Goal: Information Seeking & Learning: Compare options

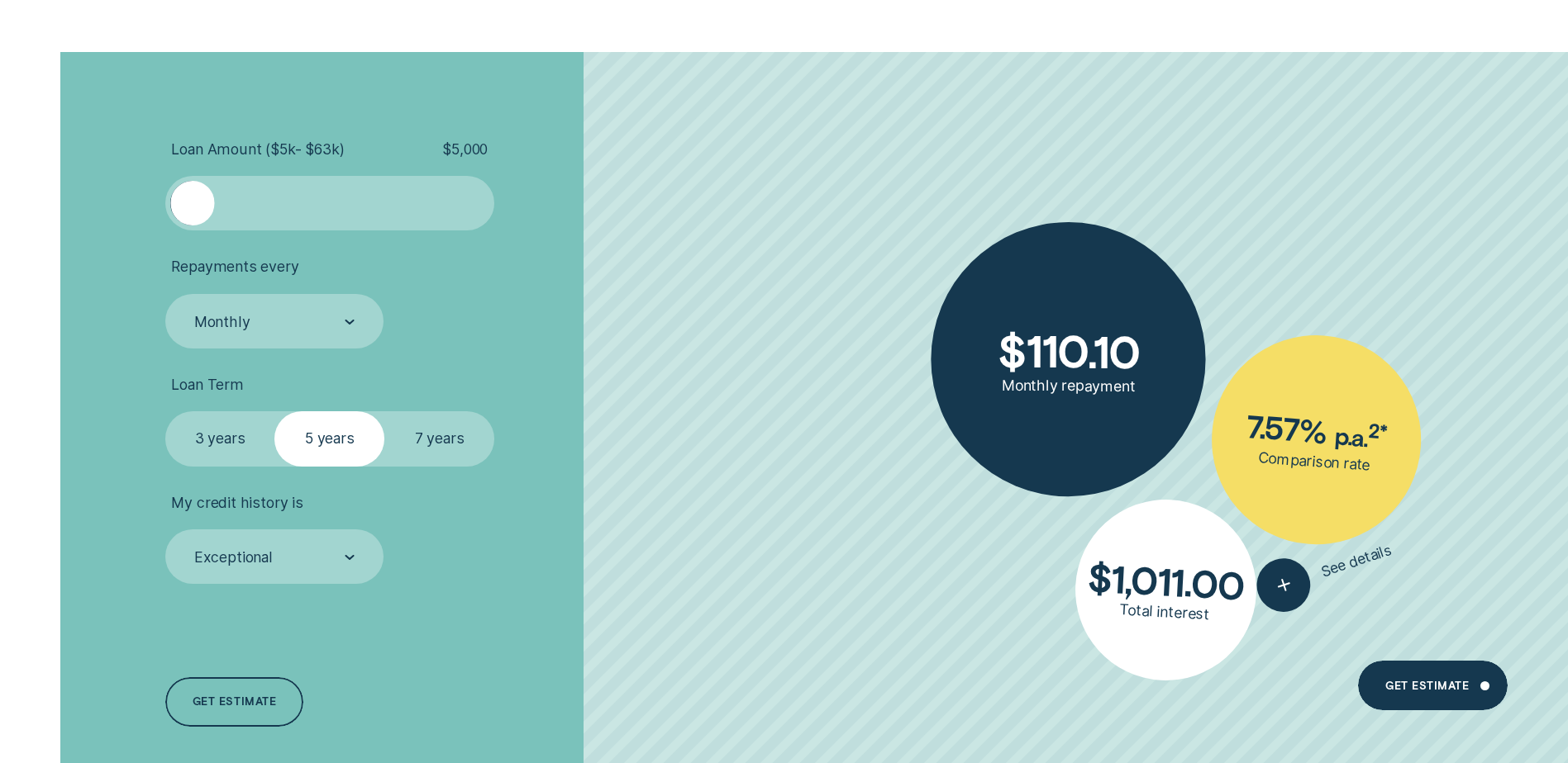
scroll to position [5286, 0]
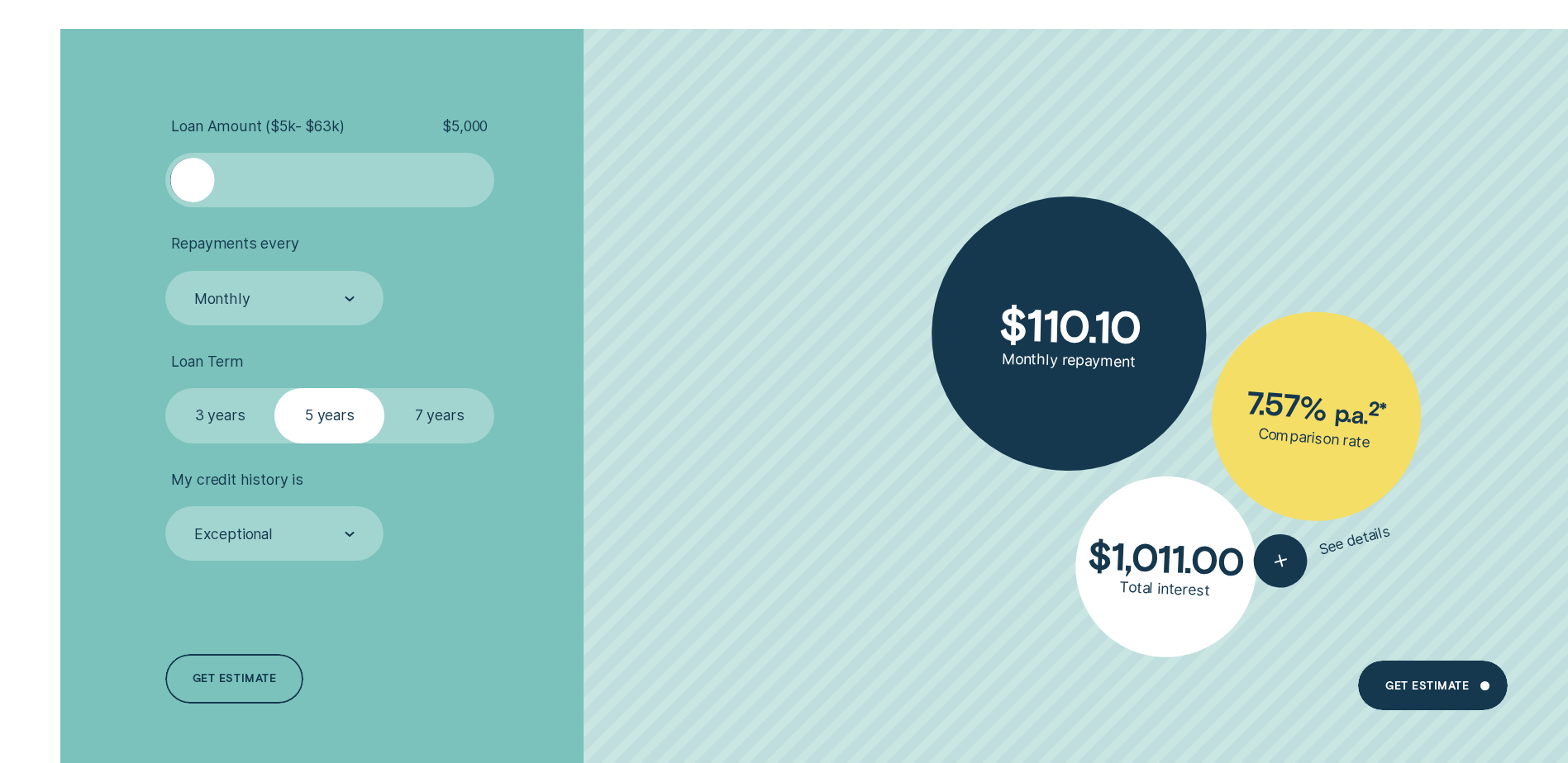
click at [294, 205] on div at bounding box center [330, 180] width 329 height 54
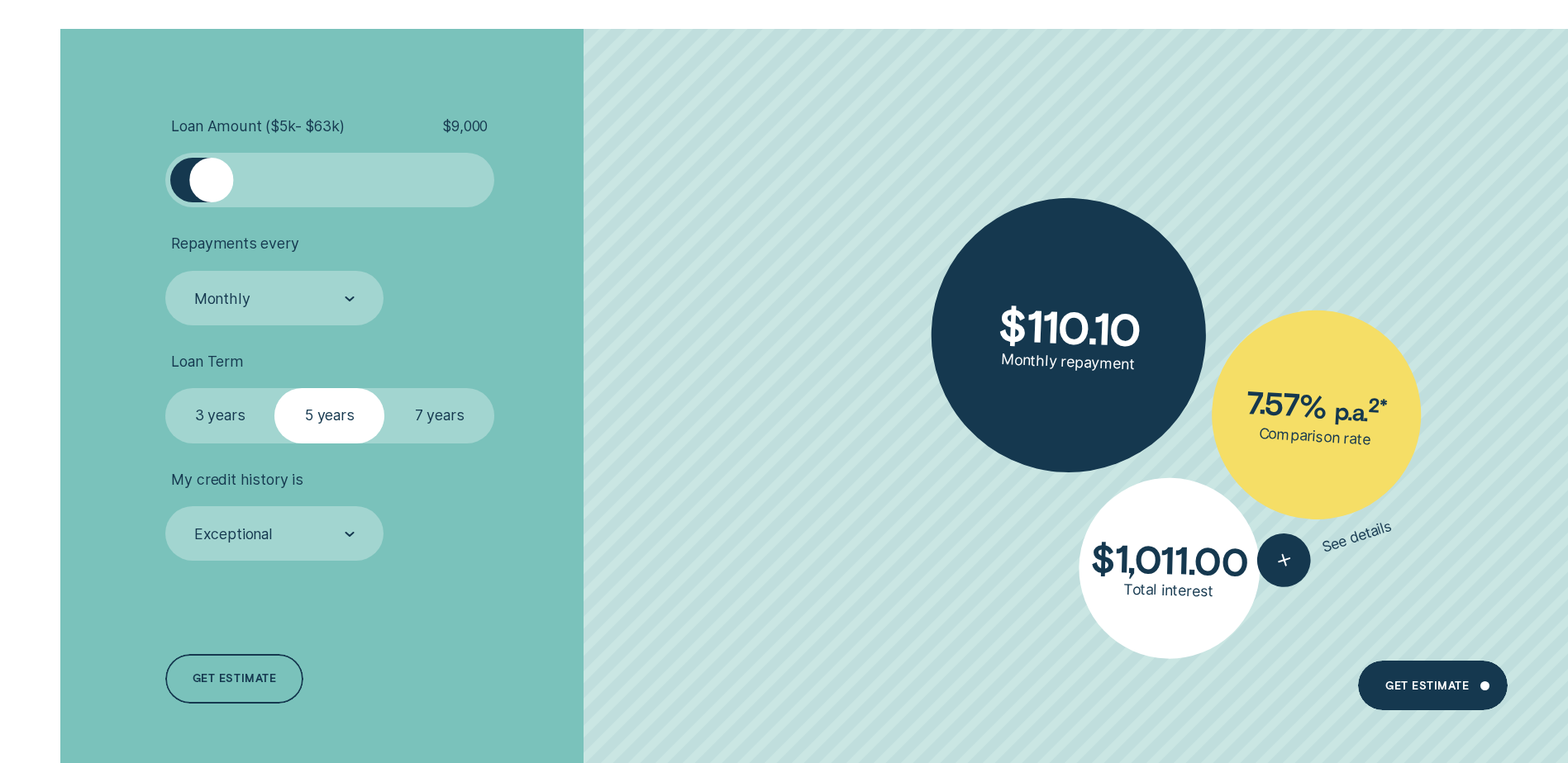
click at [209, 178] on div at bounding box center [211, 180] width 44 height 44
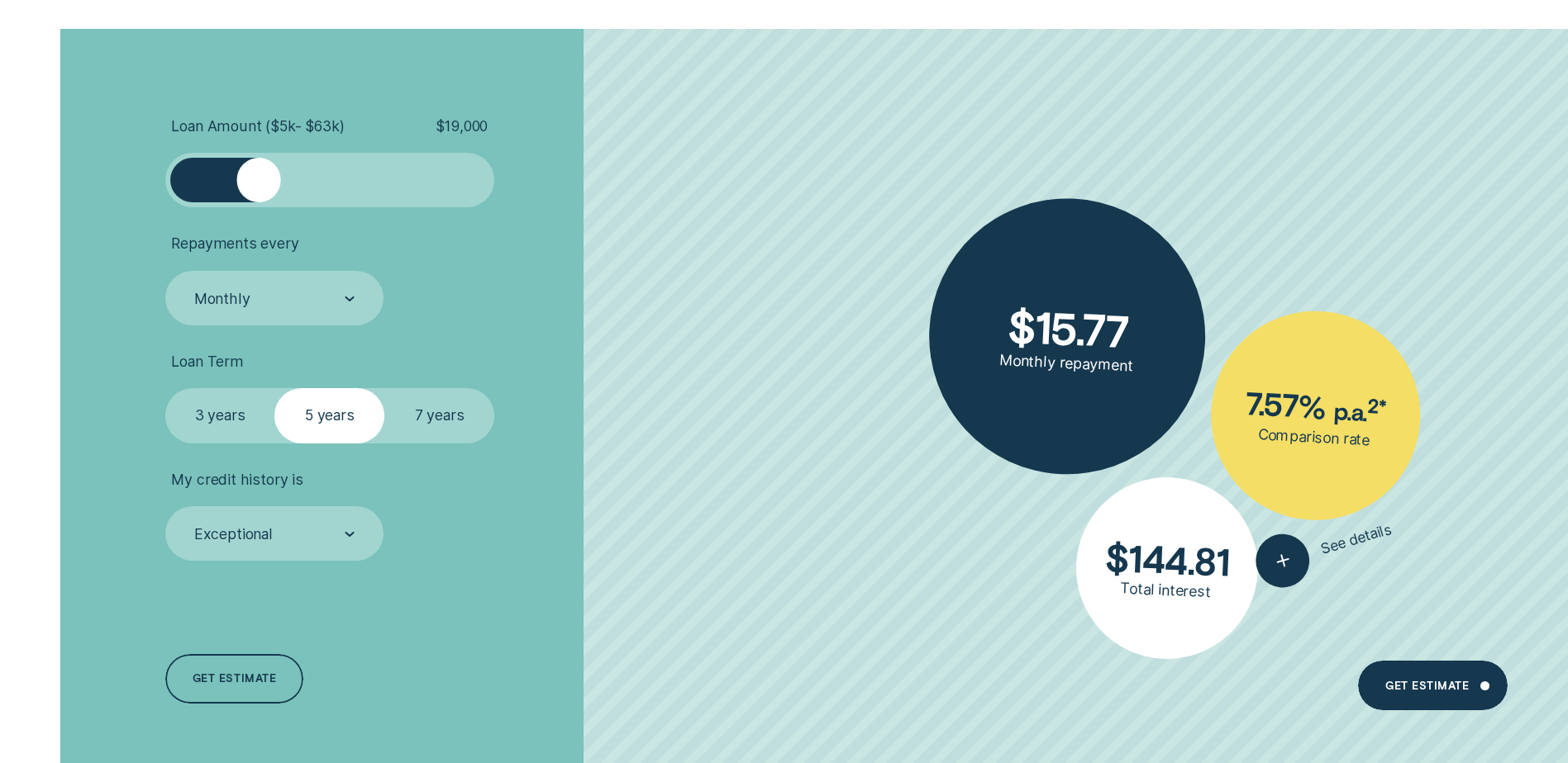
click at [258, 181] on div at bounding box center [329, 180] width 274 height 44
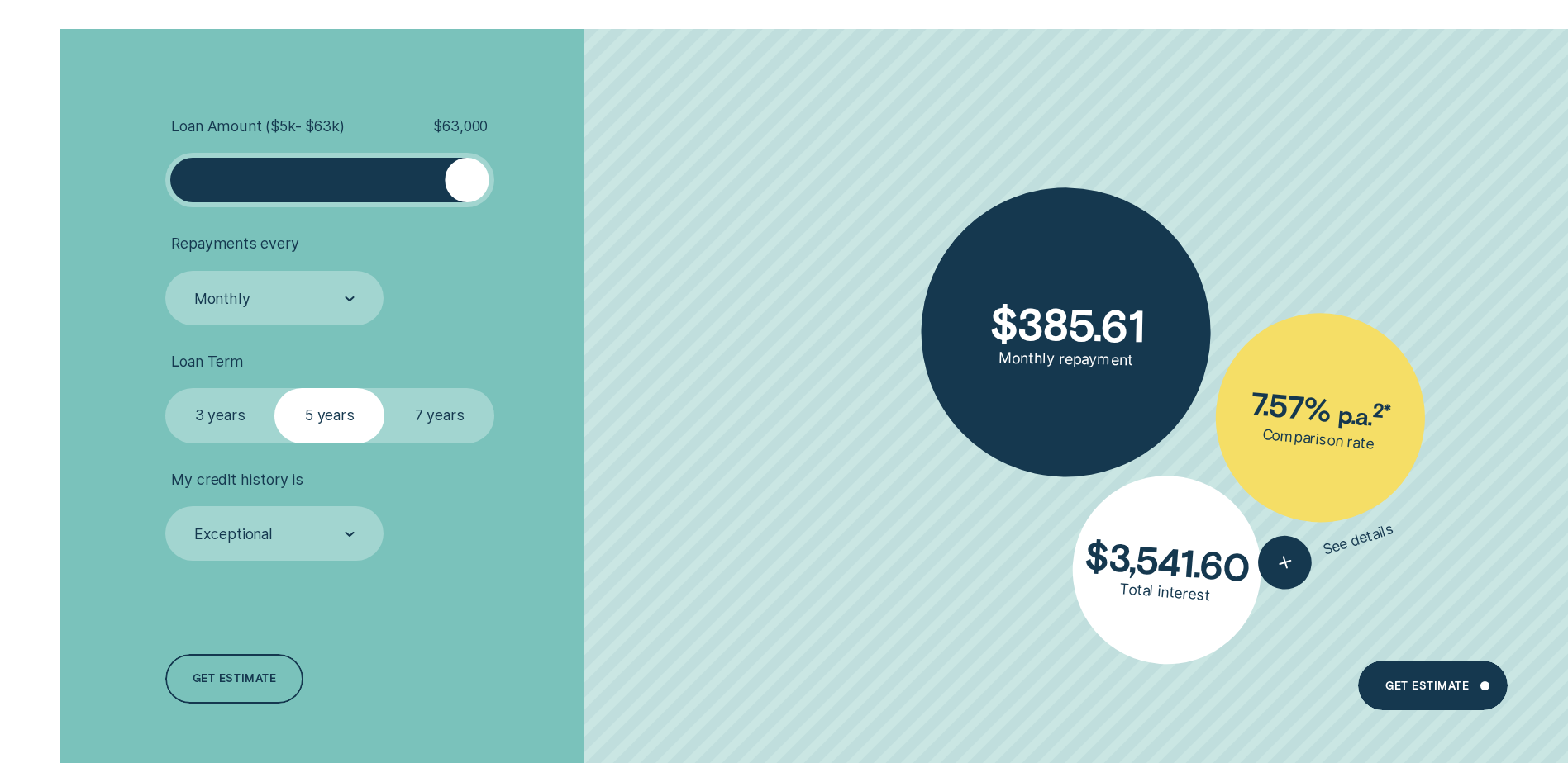
drag, startPoint x: 276, startPoint y: 180, endPoint x: 564, endPoint y: 181, distance: 288.0
click at [562, 180] on li "Loan Amount ( $5k - $63k ) $ 63,000" at bounding box center [418, 162] width 505 height 91
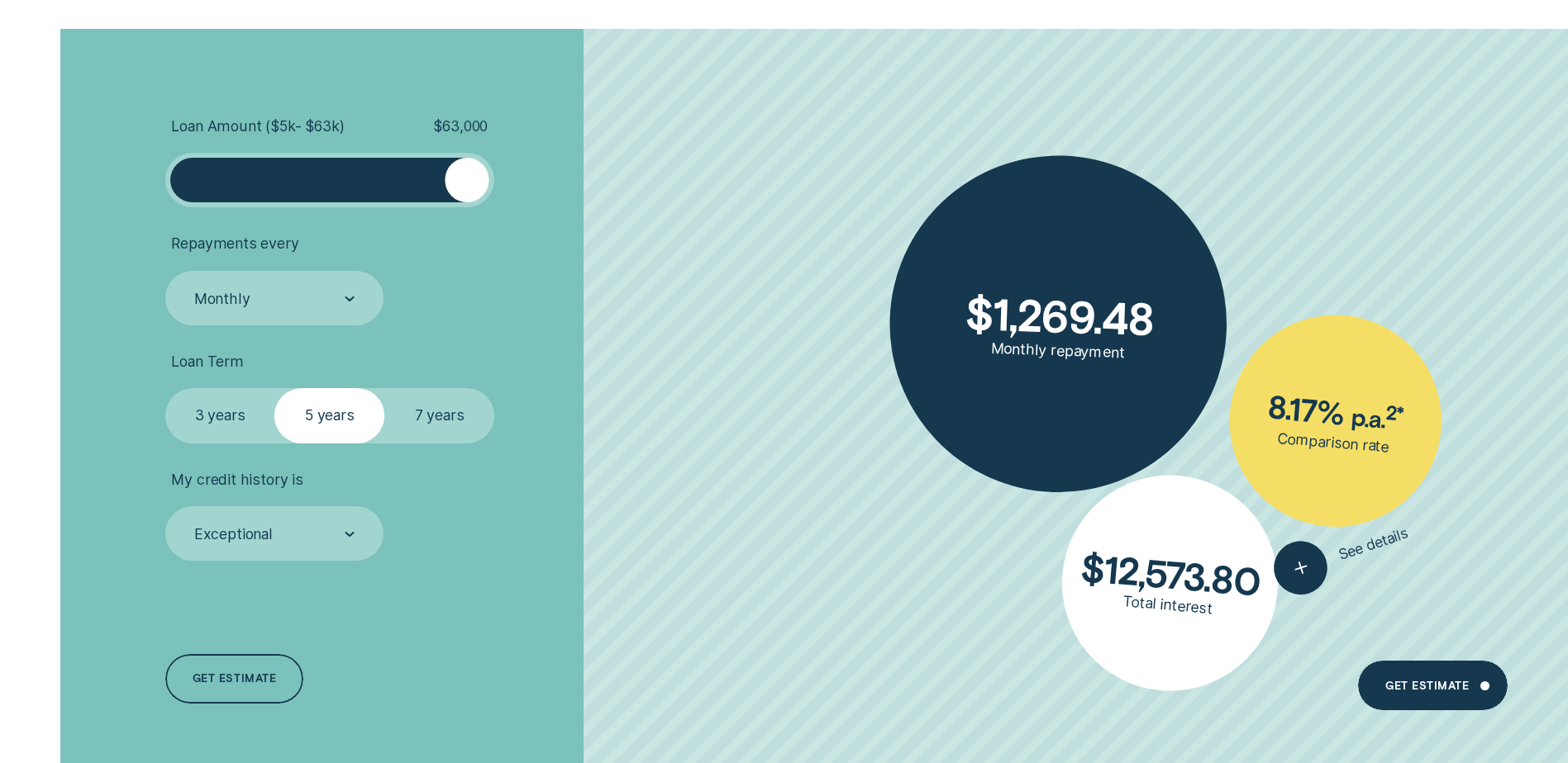
drag, startPoint x: 464, startPoint y: 188, endPoint x: 485, endPoint y: 188, distance: 21.0
click at [485, 188] on div at bounding box center [466, 180] width 44 height 44
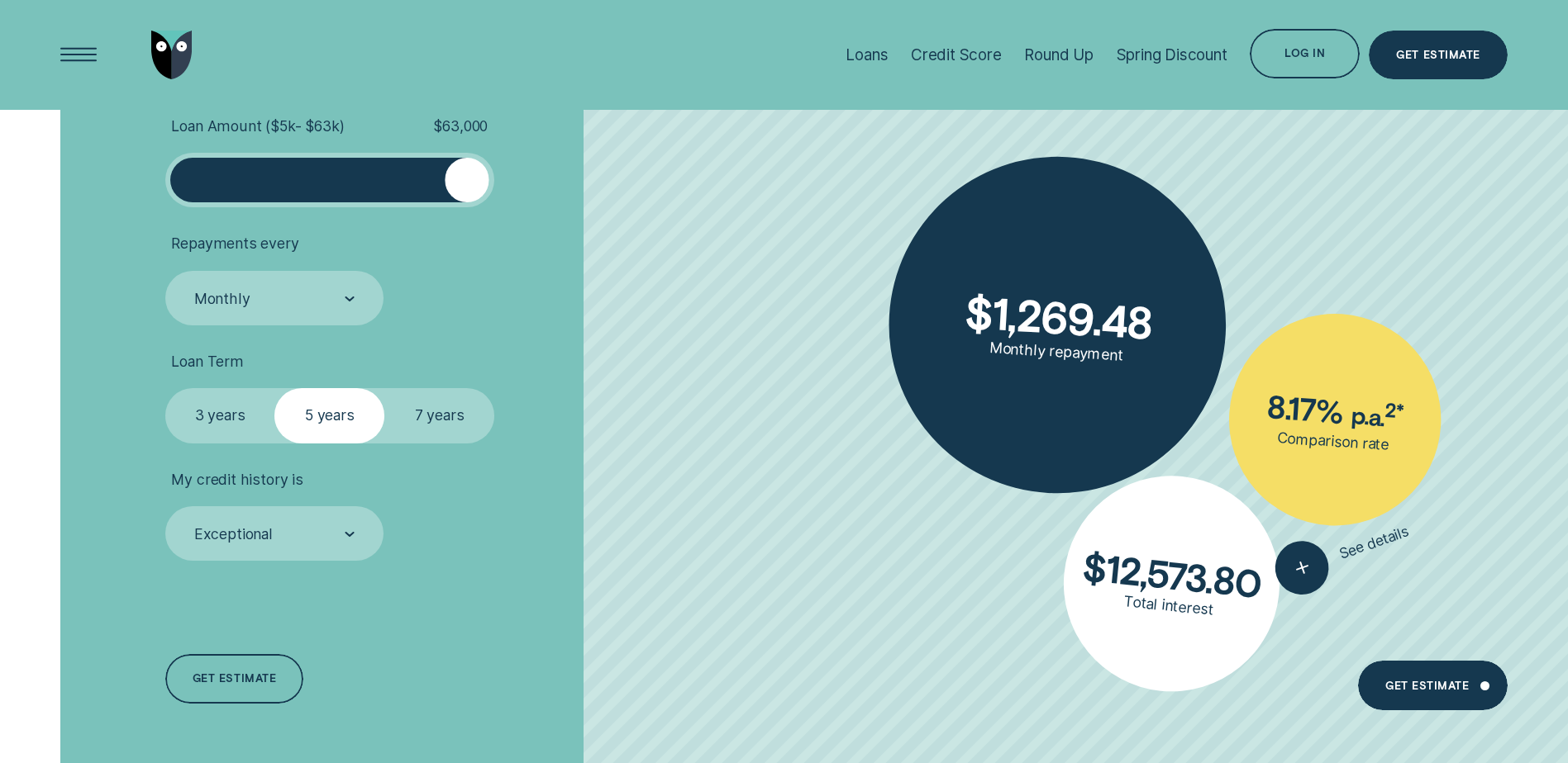
click at [221, 418] on label "3 years" at bounding box center [220, 415] width 109 height 54
click at [166, 388] on input "3 years" at bounding box center [166, 388] width 0 height 0
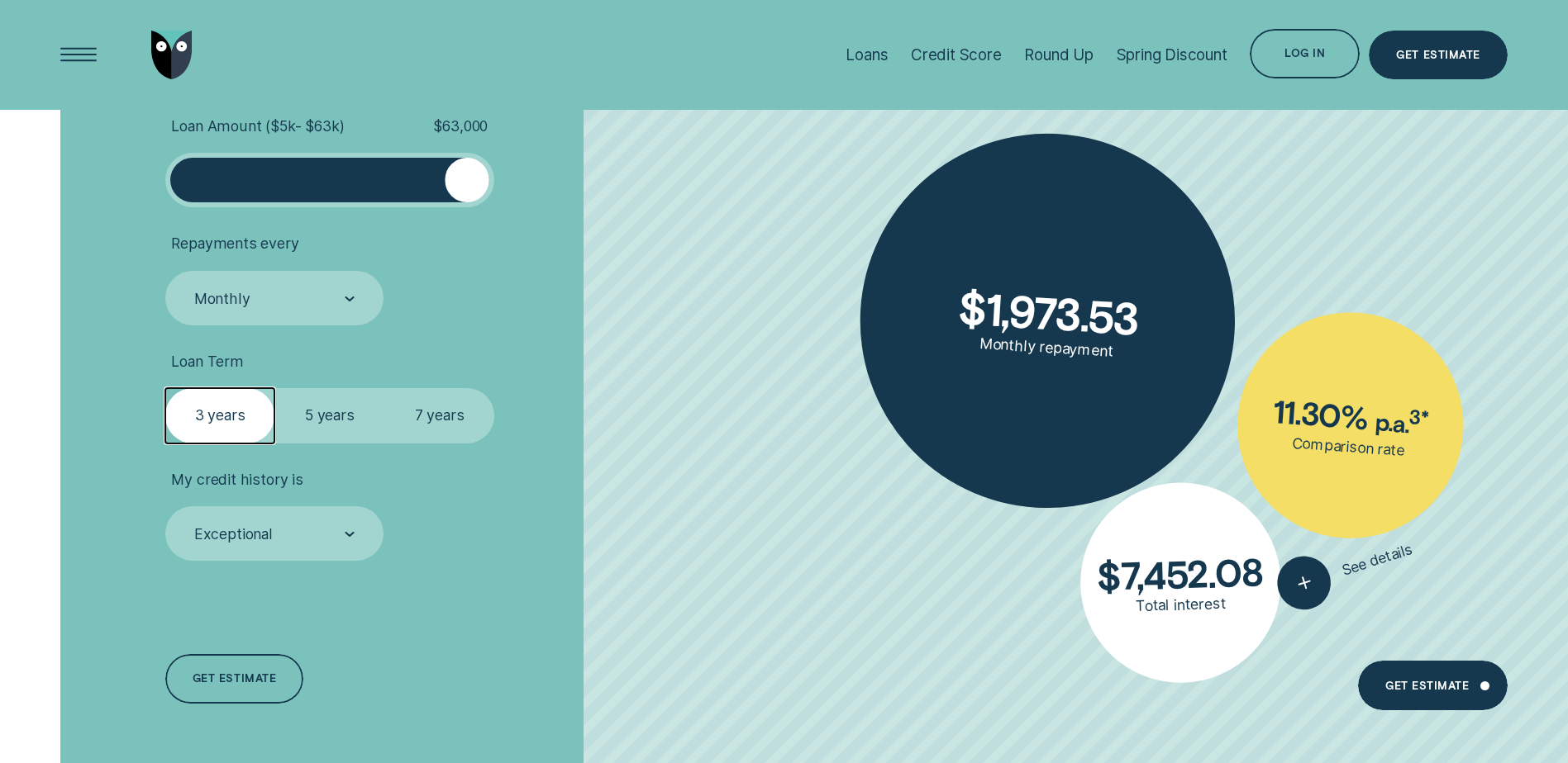
click at [450, 411] on label "7 years" at bounding box center [439, 415] width 109 height 54
click at [385, 388] on input "7 years" at bounding box center [385, 388] width 0 height 0
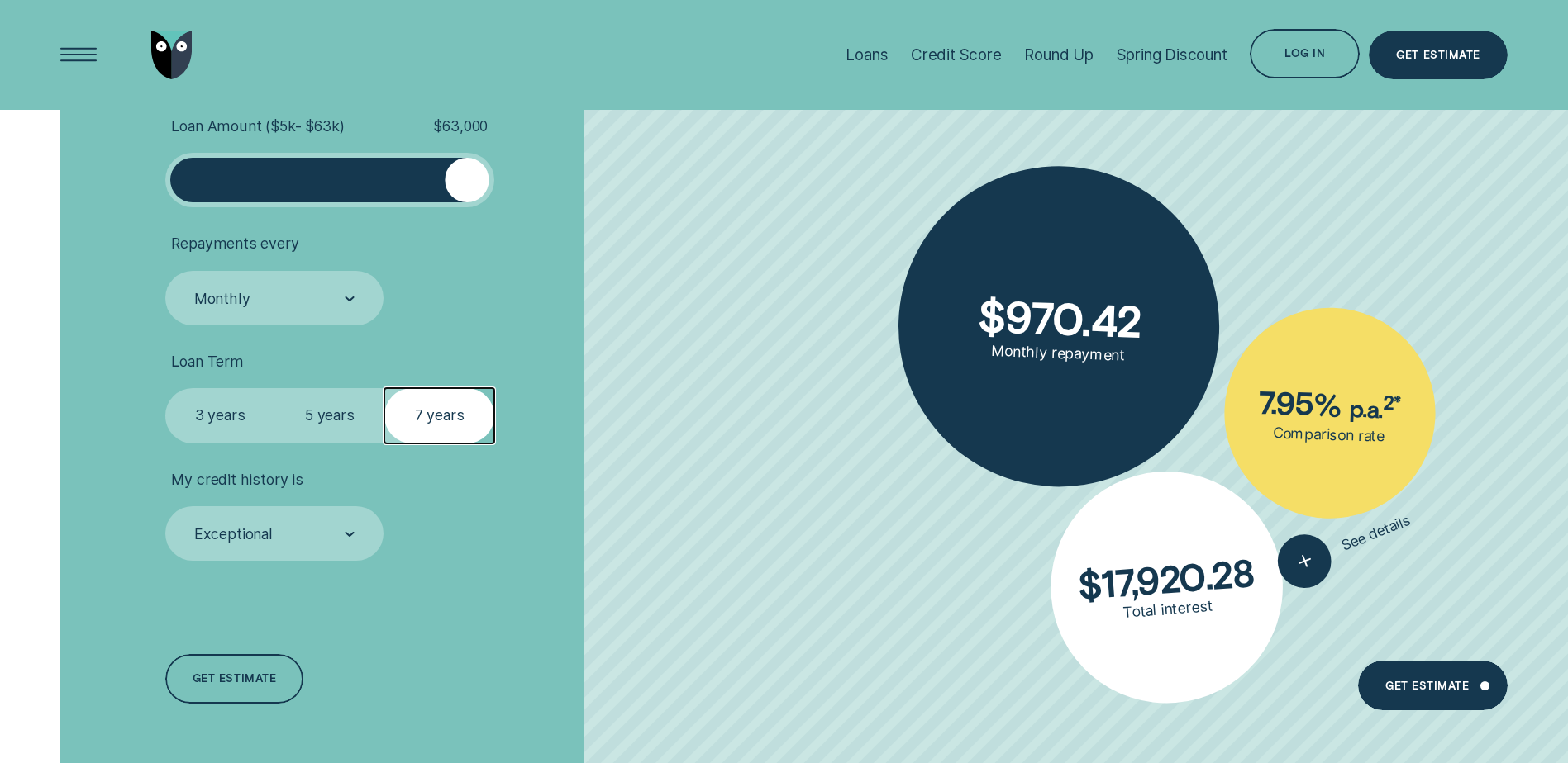
click at [208, 412] on label "3 years" at bounding box center [220, 415] width 109 height 54
click at [166, 388] on input "3 years" at bounding box center [166, 388] width 0 height 0
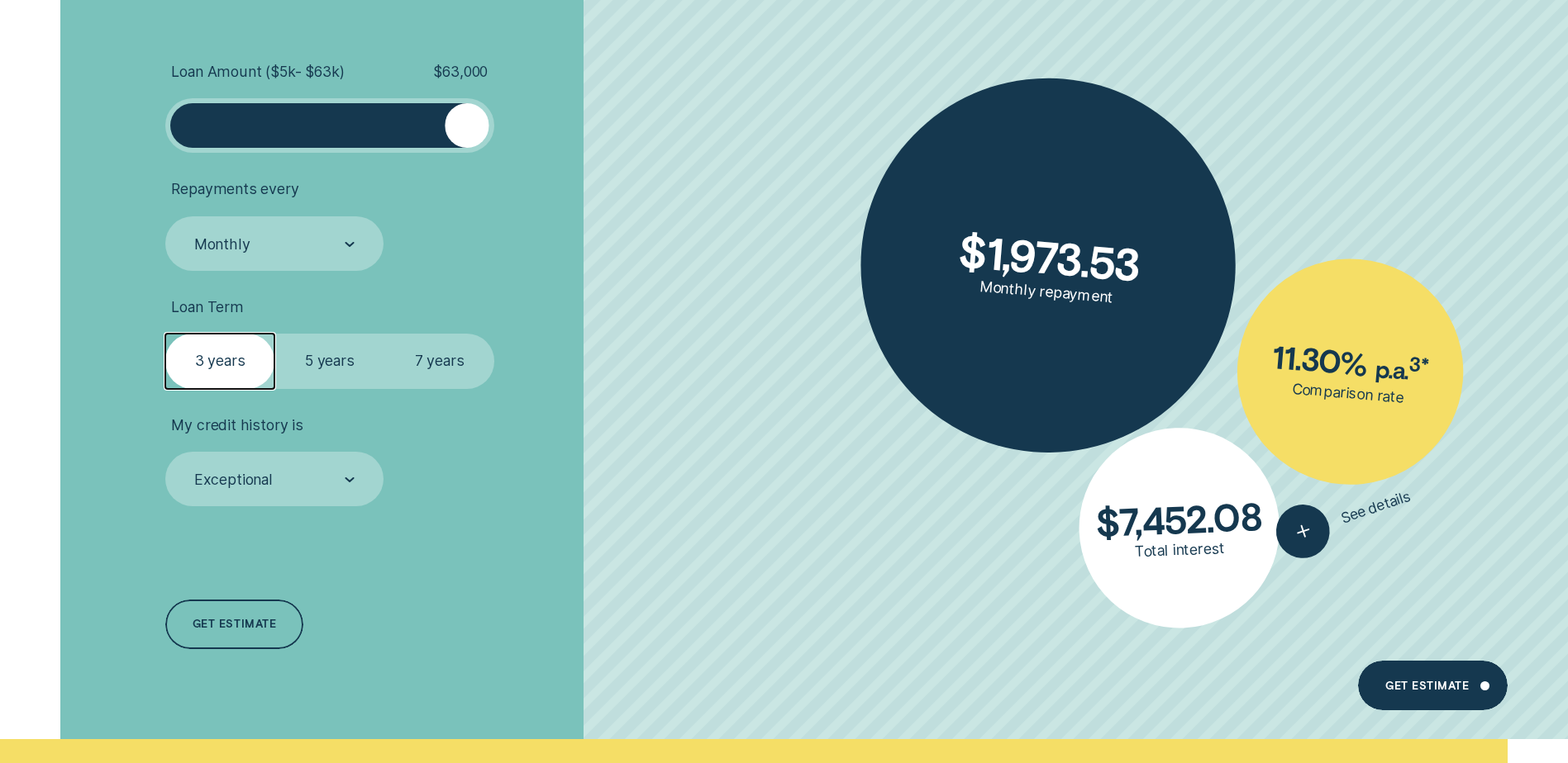
scroll to position [5617, 0]
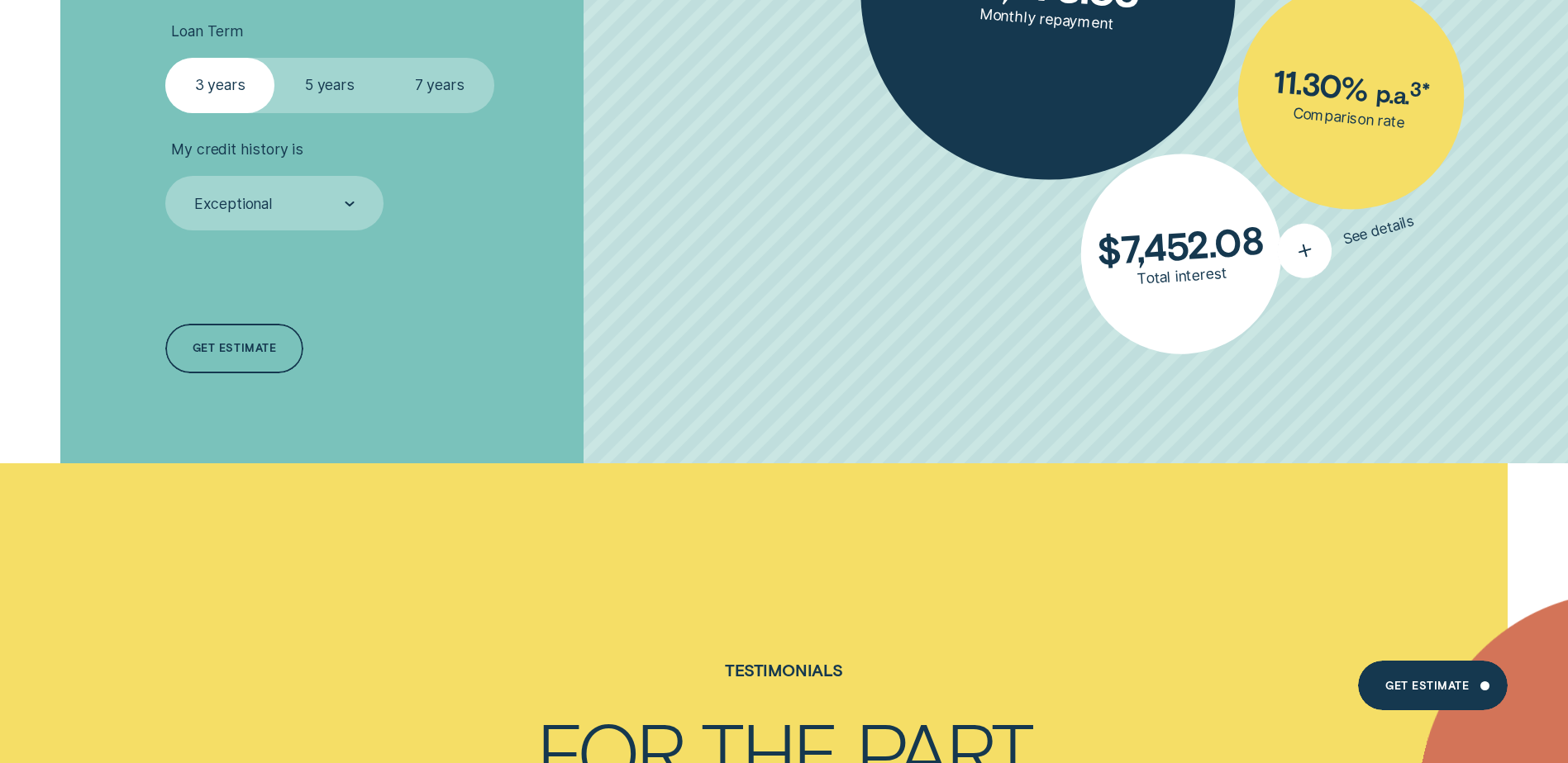
click at [1293, 255] on icon "button" at bounding box center [1303, 252] width 33 height 32
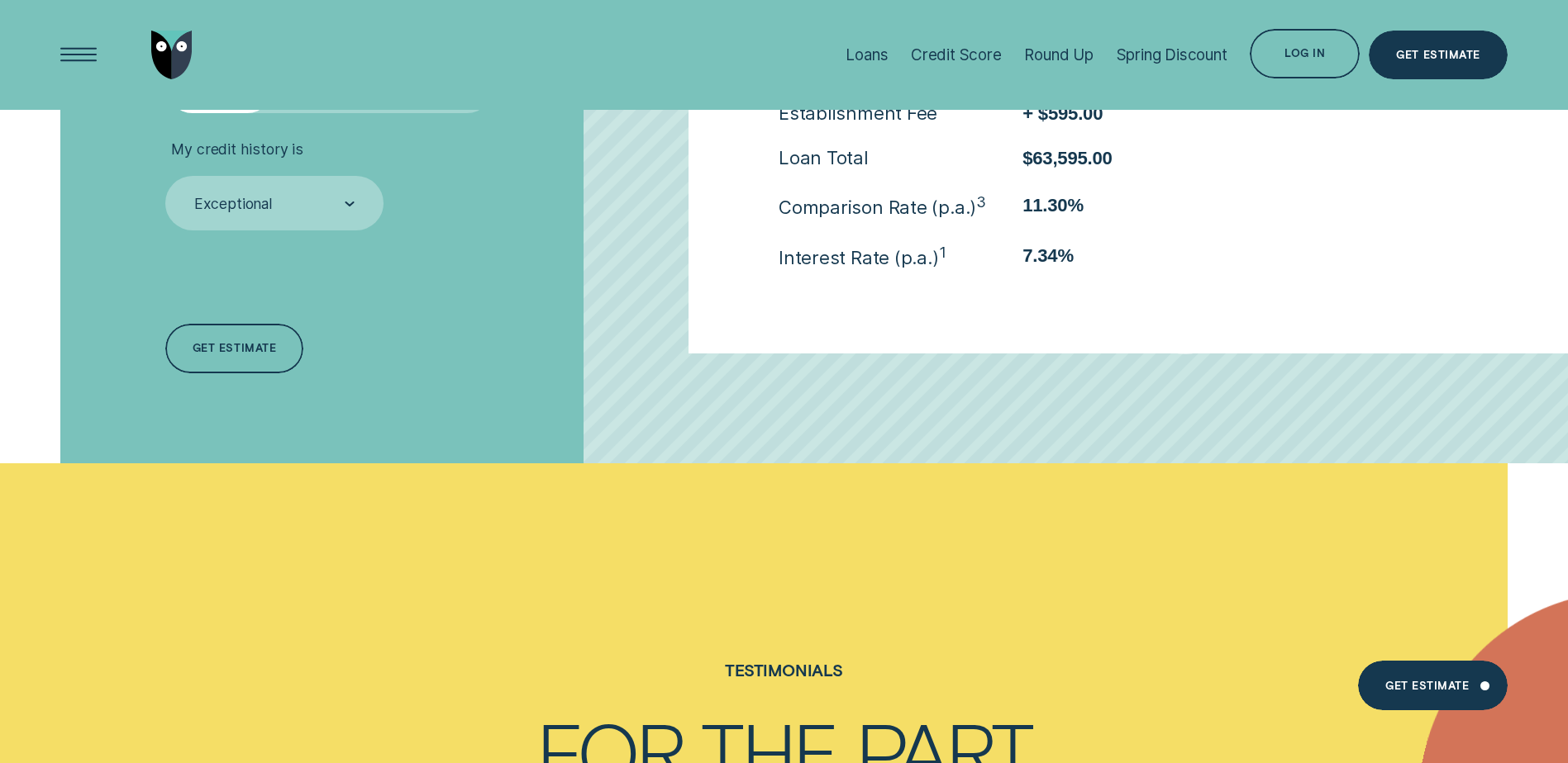
scroll to position [5451, 0]
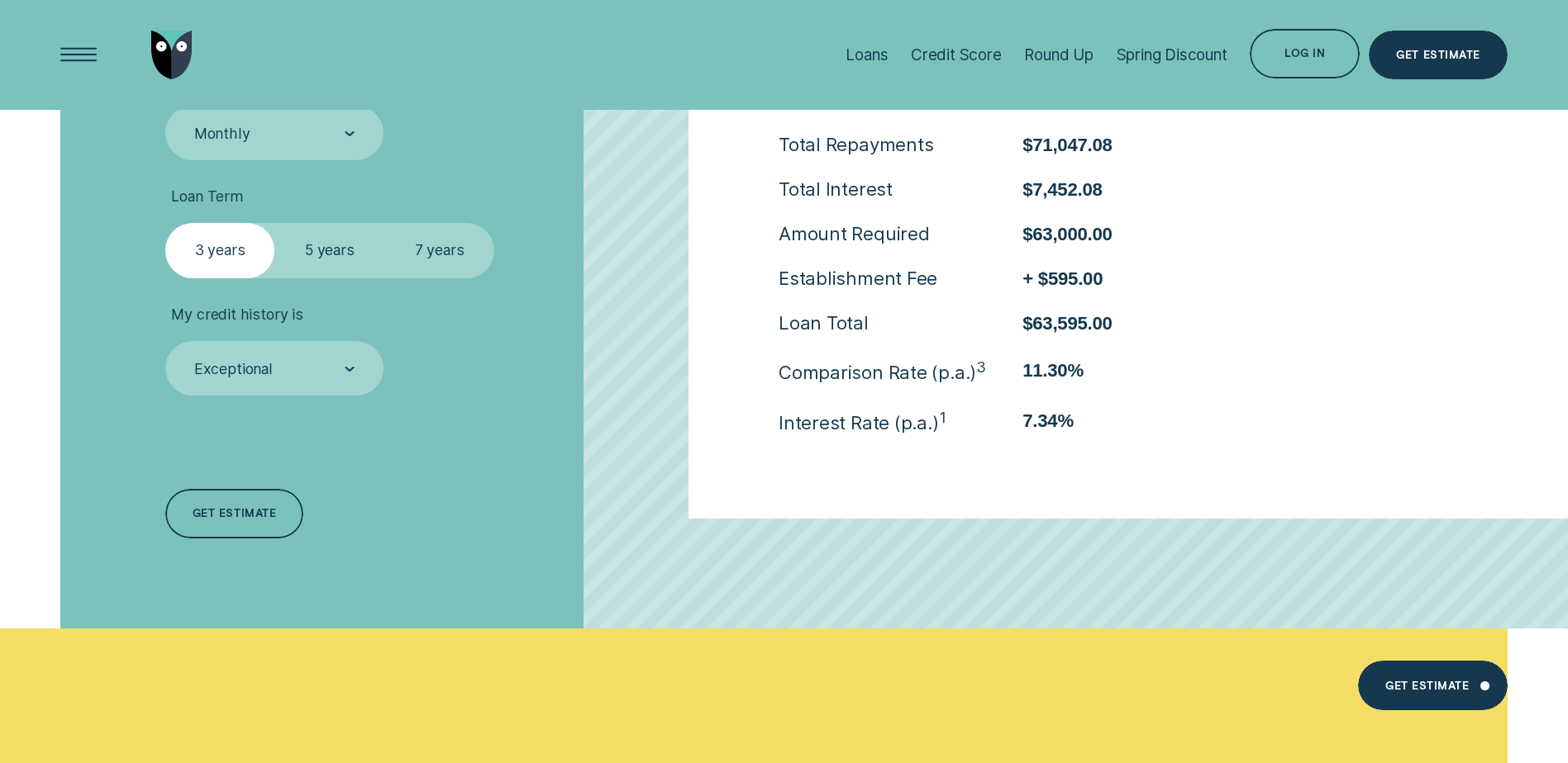
click at [334, 264] on label "5 years" at bounding box center [328, 251] width 109 height 54
click at [274, 223] on input "5 years" at bounding box center [274, 223] width 0 height 0
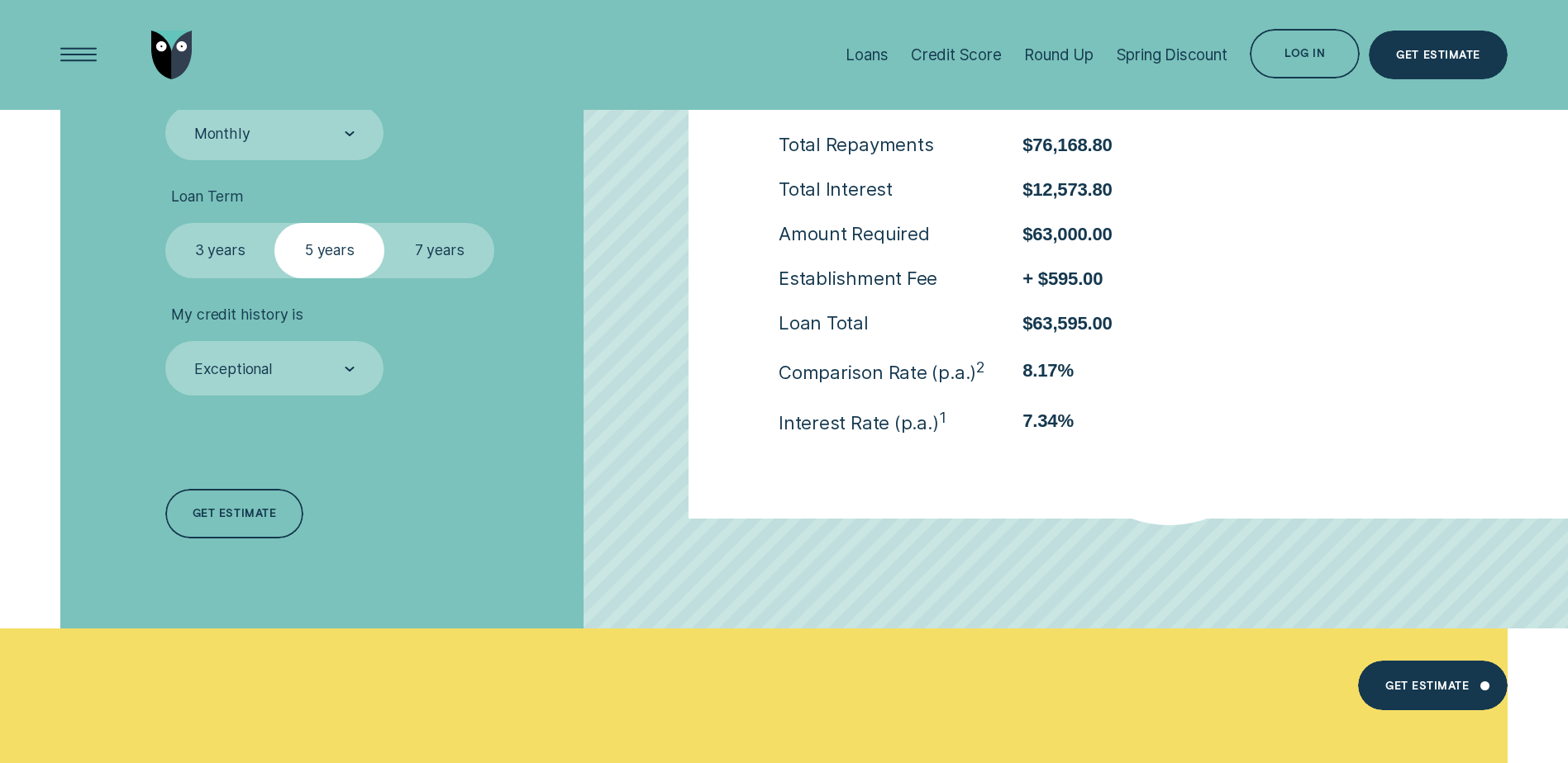
click at [432, 253] on label "7 years" at bounding box center [439, 251] width 109 height 54
click at [385, 223] on input "7 years" at bounding box center [385, 223] width 0 height 0
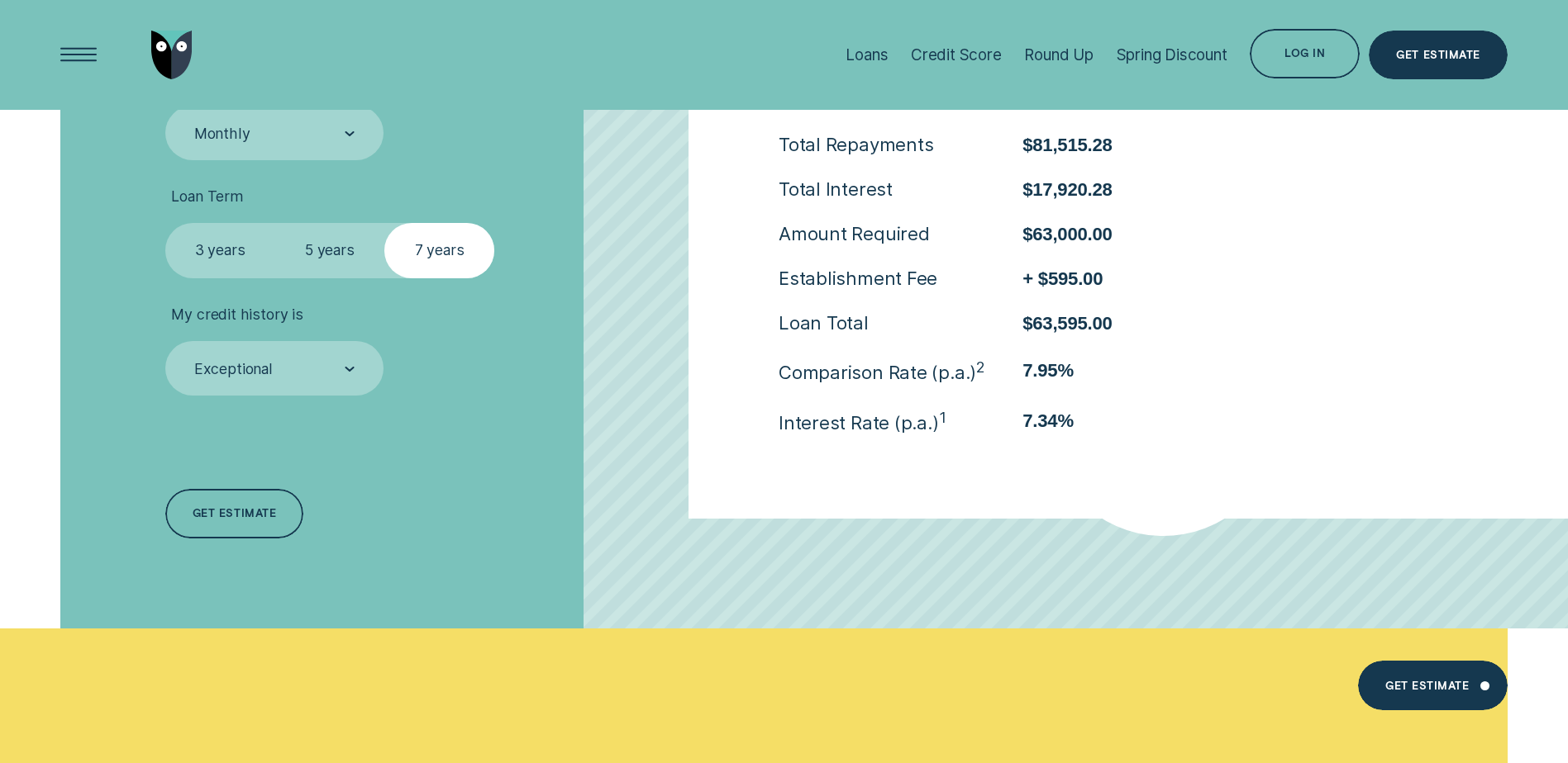
click at [224, 252] on label "3 years" at bounding box center [220, 251] width 109 height 54
click at [166, 223] on input "3 years" at bounding box center [166, 223] width 0 height 0
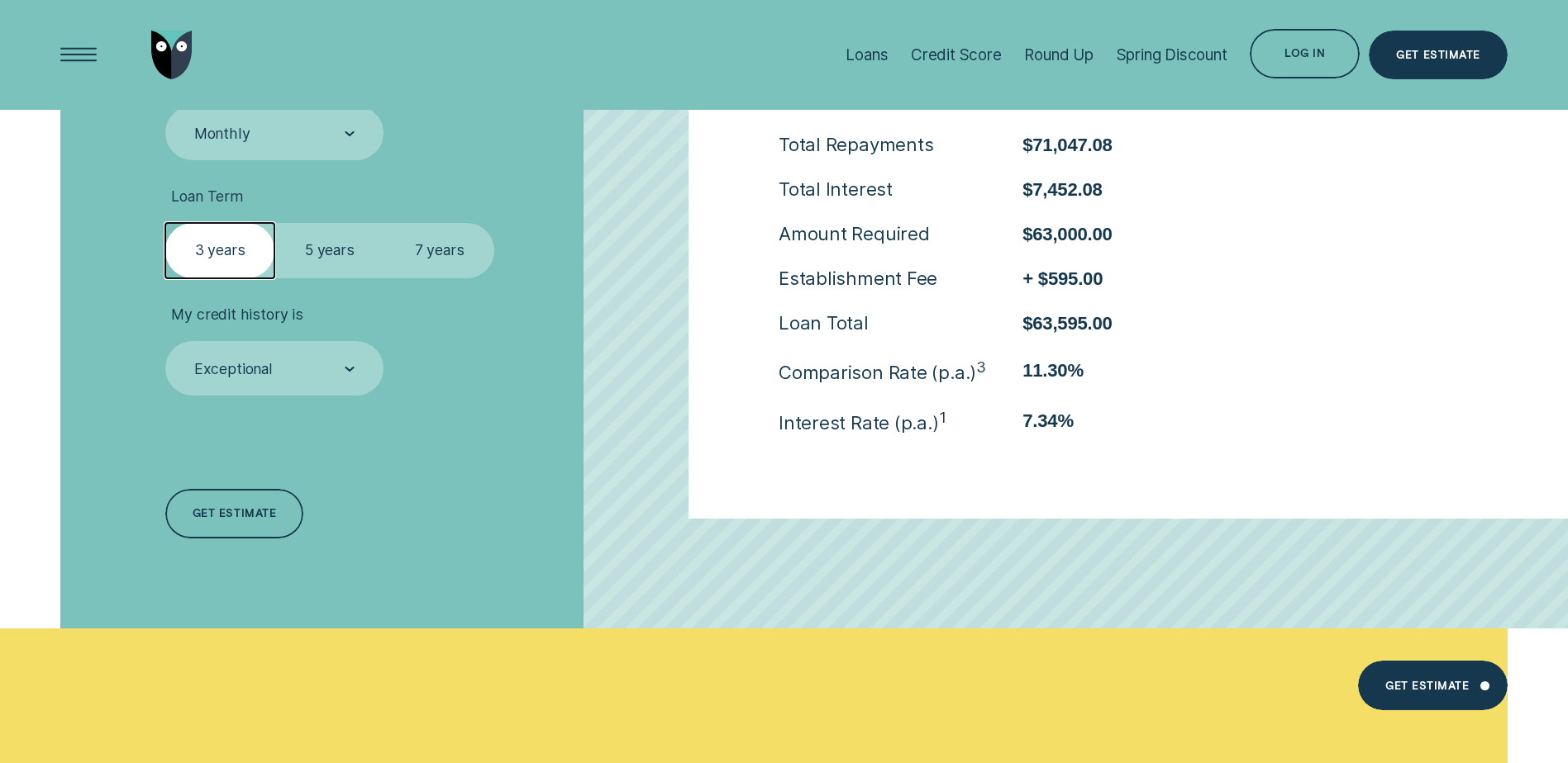
click at [326, 256] on label "5 years" at bounding box center [328, 251] width 109 height 54
click at [274, 223] on input "5 years" at bounding box center [274, 223] width 0 height 0
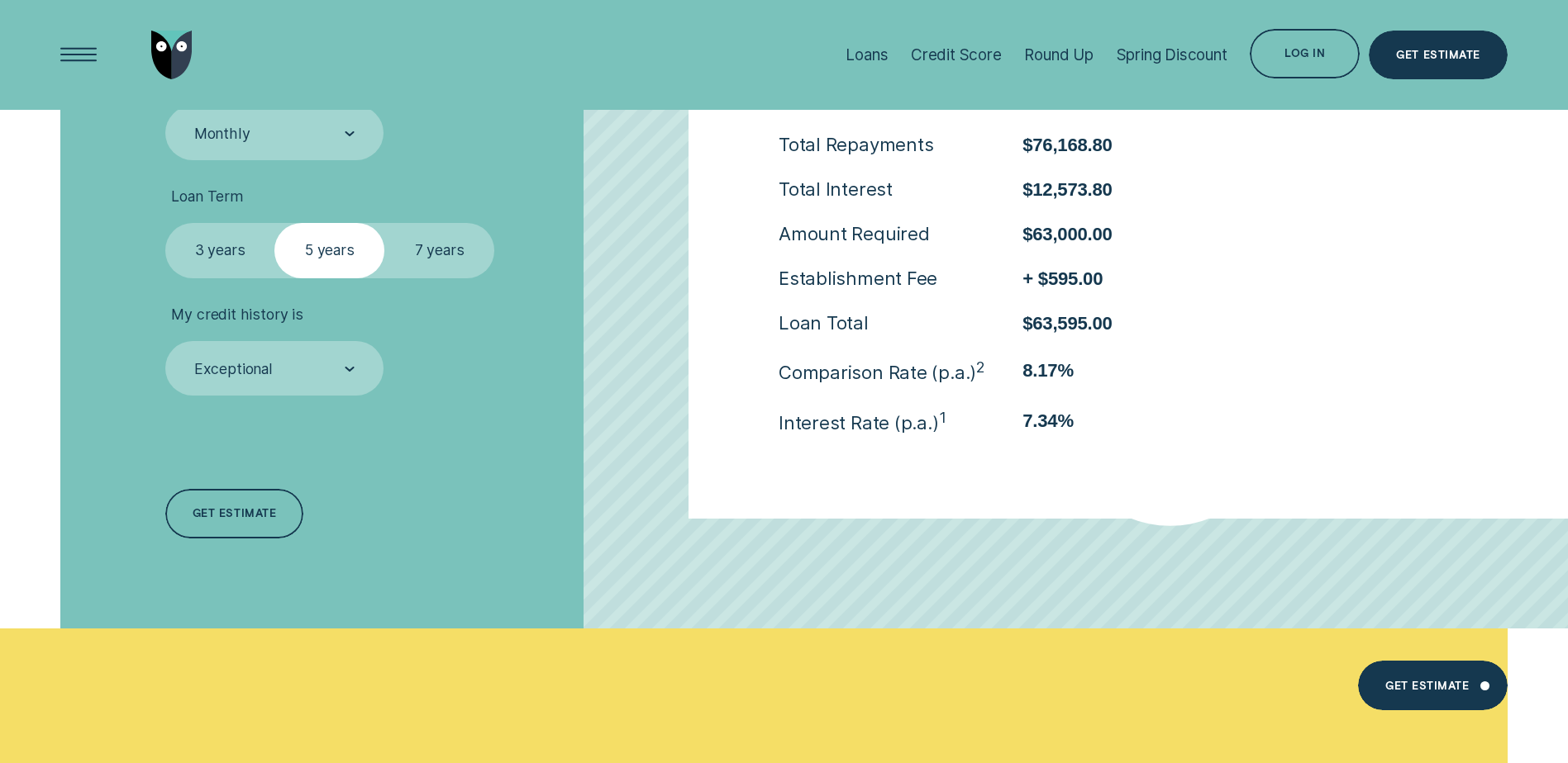
click at [426, 254] on label "7 years" at bounding box center [439, 251] width 109 height 54
click at [385, 223] on input "7 years" at bounding box center [385, 223] width 0 height 0
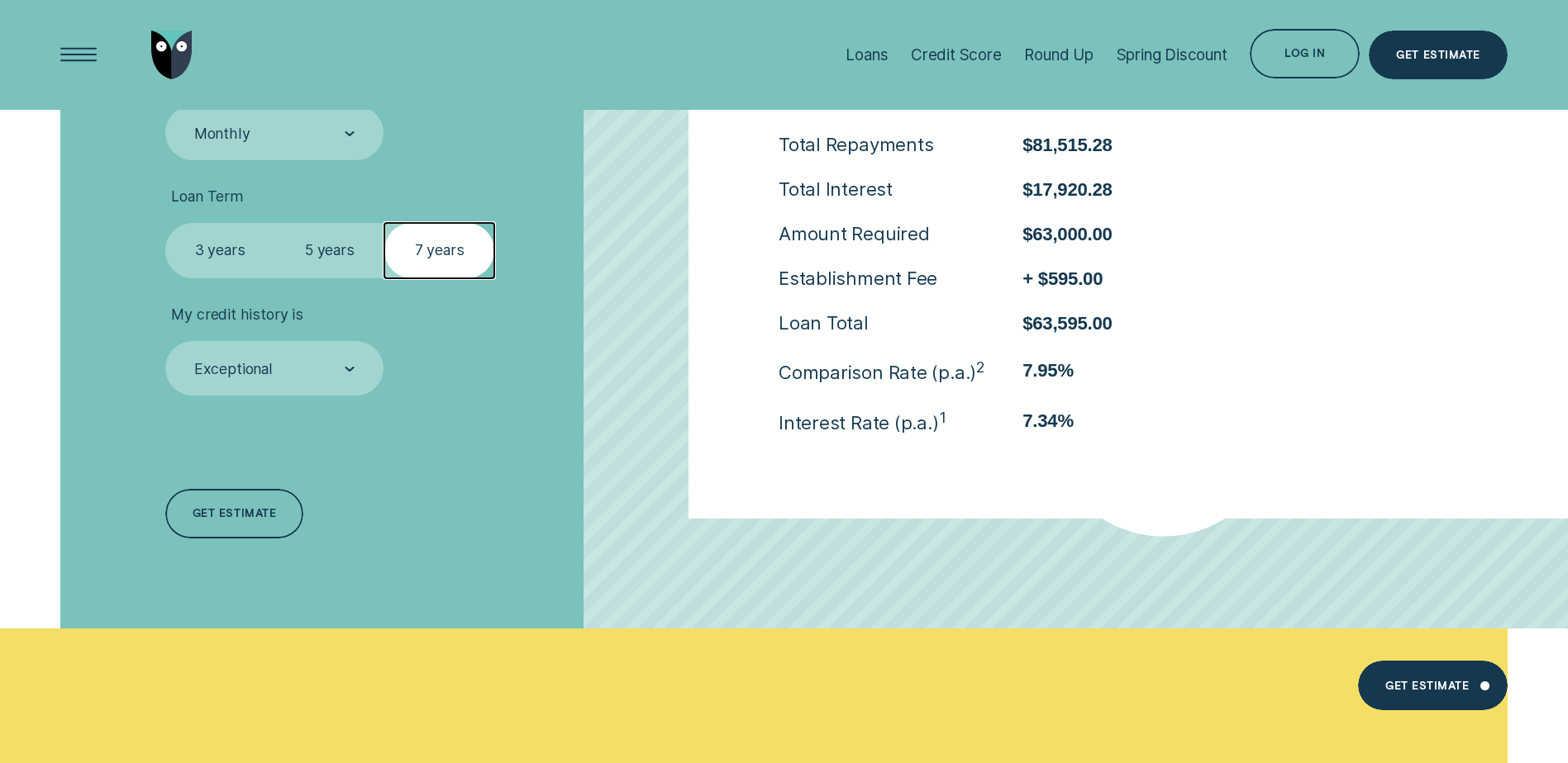
click at [330, 247] on label "5 years" at bounding box center [328, 251] width 109 height 54
click at [274, 223] on input "5 years" at bounding box center [274, 223] width 0 height 0
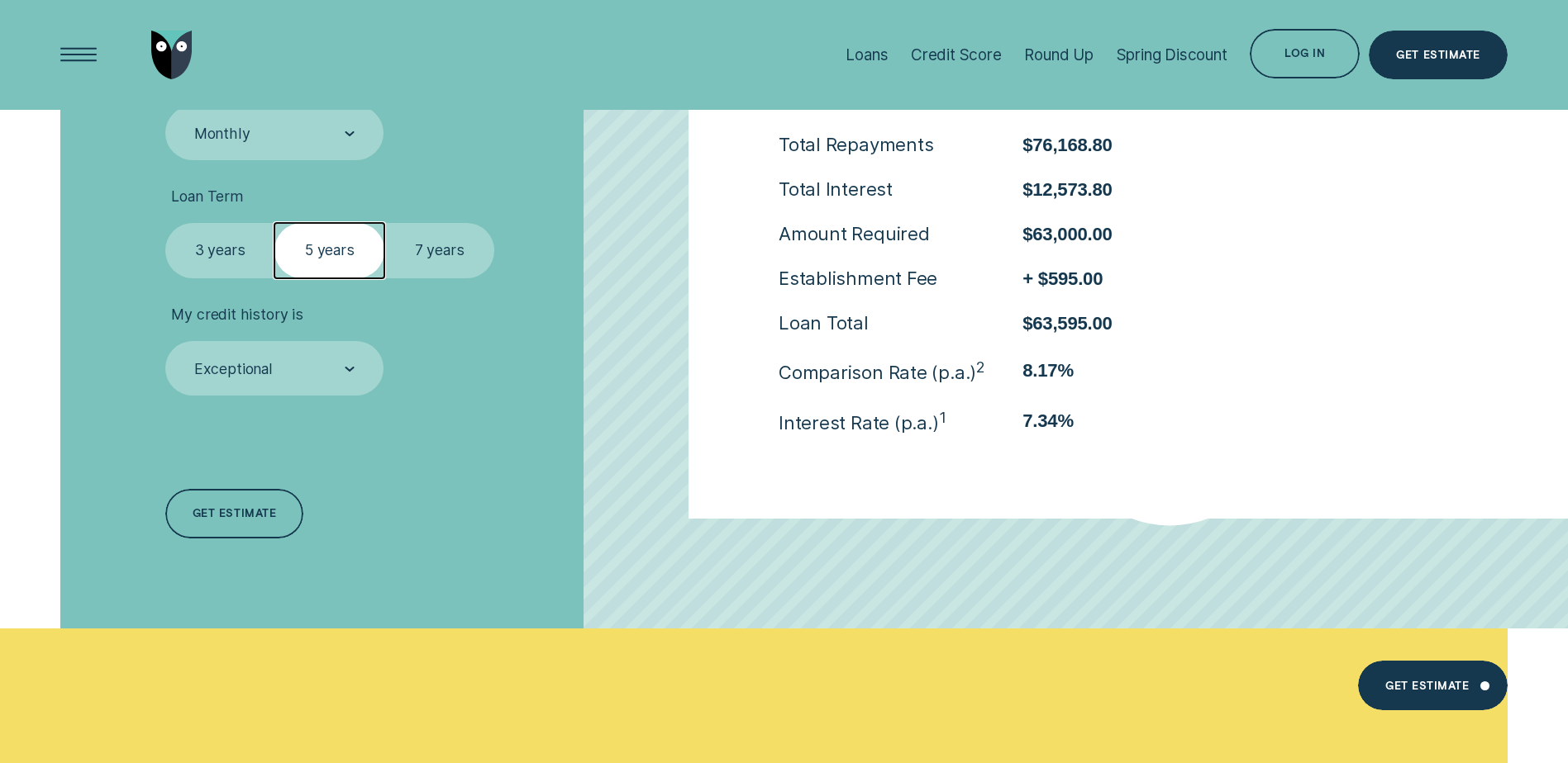
click at [220, 243] on label "3 years" at bounding box center [220, 251] width 109 height 54
click at [166, 223] on input "3 years" at bounding box center [166, 223] width 0 height 0
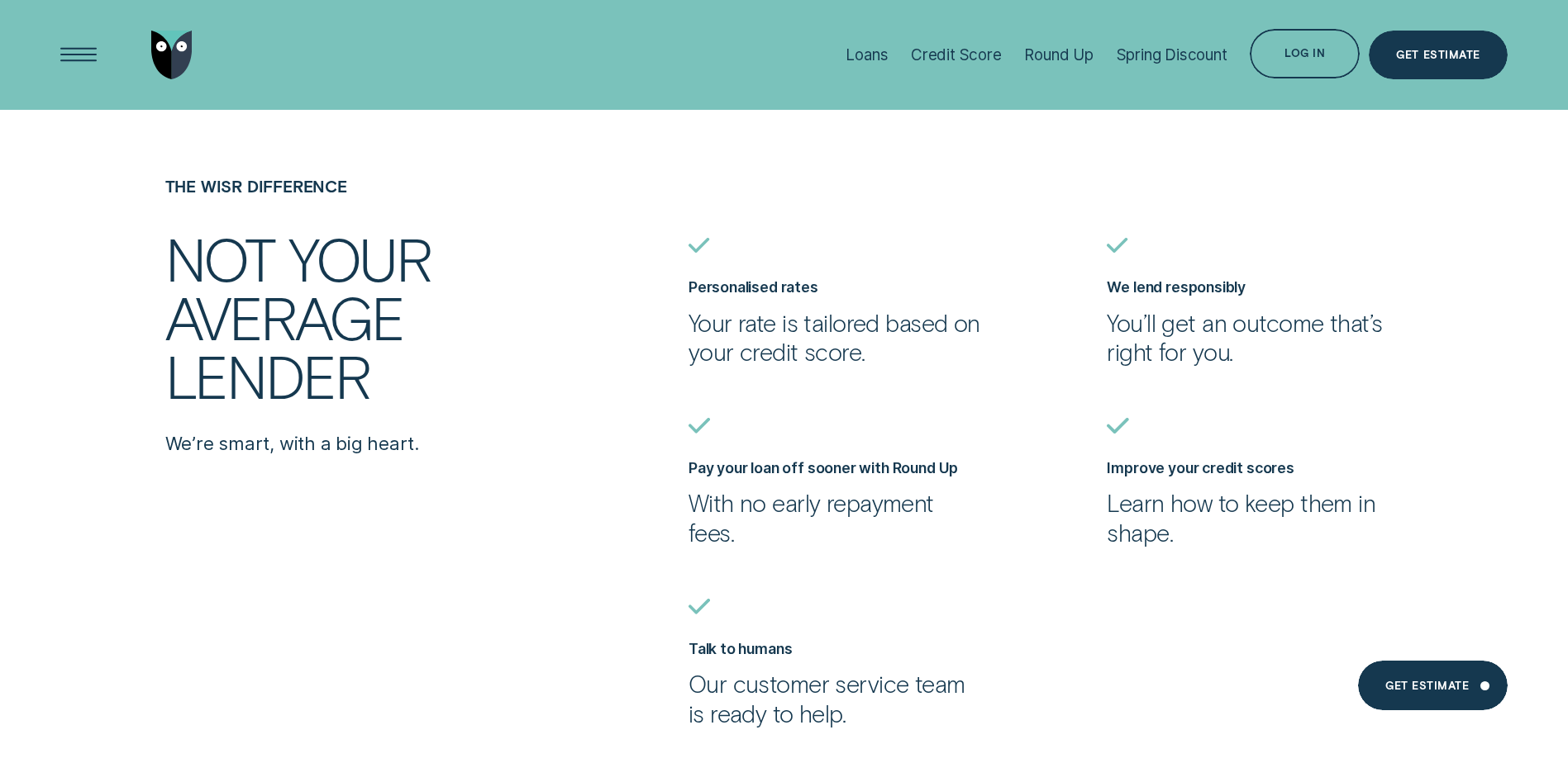
scroll to position [3635, 0]
